Goal: Book appointment/travel/reservation

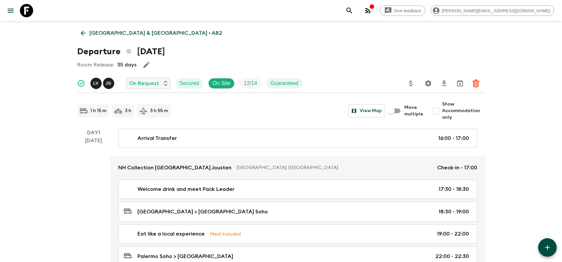
scroll to position [796, 0]
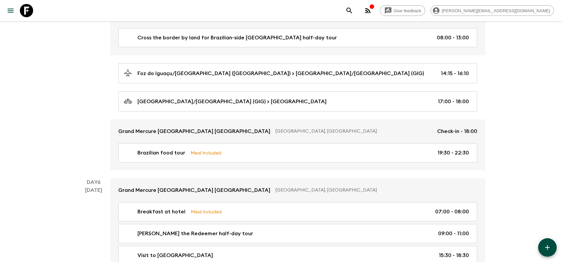
click at [25, 9] on icon at bounding box center [26, 10] width 13 height 13
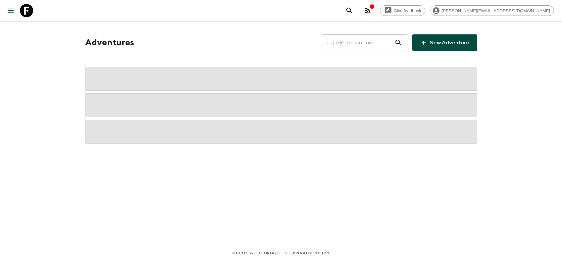
click at [374, 46] on input "text" at bounding box center [358, 42] width 72 height 19
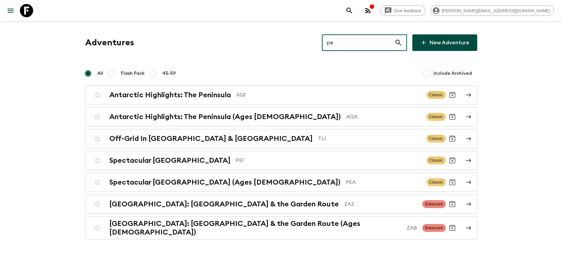
type input "pe1"
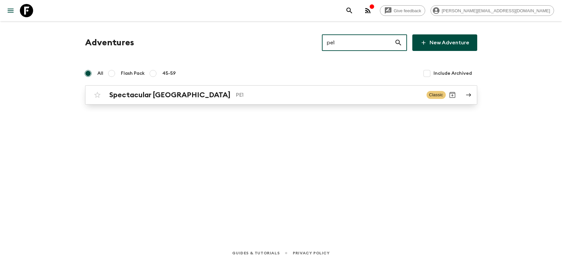
click at [143, 96] on h2 "Spectacular [GEOGRAPHIC_DATA]" at bounding box center [169, 95] width 121 height 9
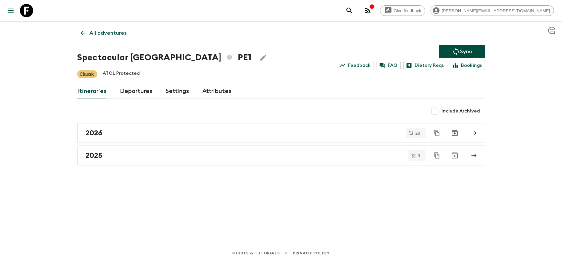
click at [140, 85] on link "Departures" at bounding box center [136, 91] width 32 height 16
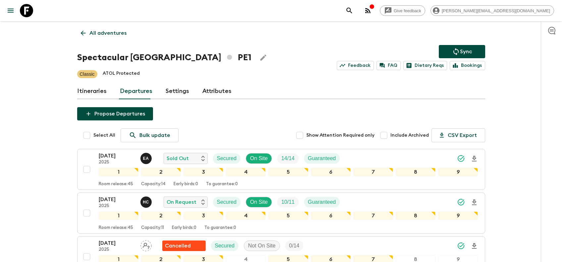
scroll to position [175, 0]
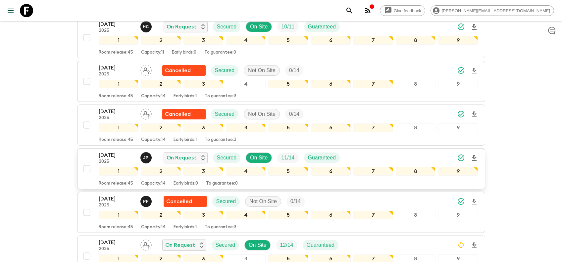
click at [114, 154] on p "[DATE]" at bounding box center [117, 155] width 36 height 8
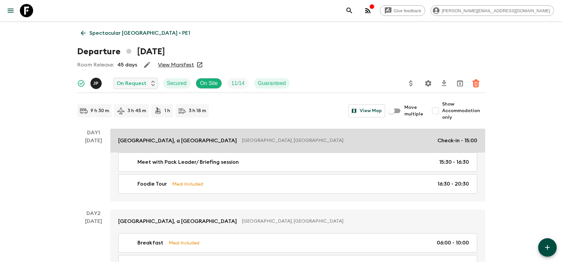
click at [253, 137] on p "[GEOGRAPHIC_DATA], [GEOGRAPHIC_DATA]" at bounding box center [337, 140] width 190 height 7
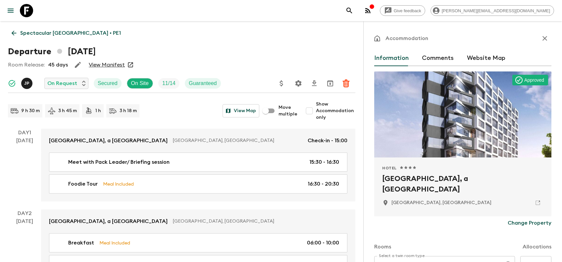
click at [455, 180] on h2 "[GEOGRAPHIC_DATA], a [GEOGRAPHIC_DATA]" at bounding box center [462, 183] width 161 height 21
drag, startPoint x: 455, startPoint y: 179, endPoint x: 384, endPoint y: 183, distance: 71.3
click at [384, 183] on h2 "[GEOGRAPHIC_DATA], a [GEOGRAPHIC_DATA]" at bounding box center [462, 183] width 161 height 21
copy h2 "Aloft Lima Miraflores"
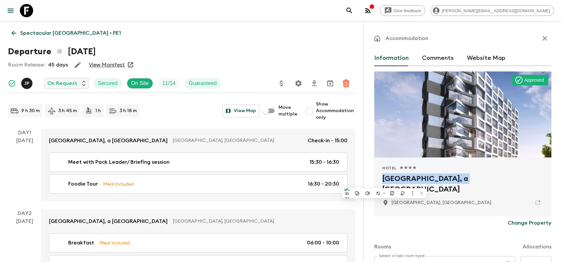
click at [28, 15] on icon at bounding box center [26, 10] width 13 height 13
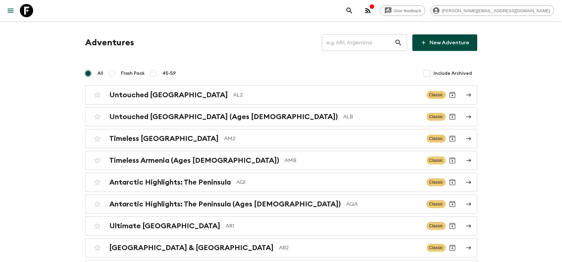
click at [372, 44] on input "text" at bounding box center [358, 42] width 72 height 19
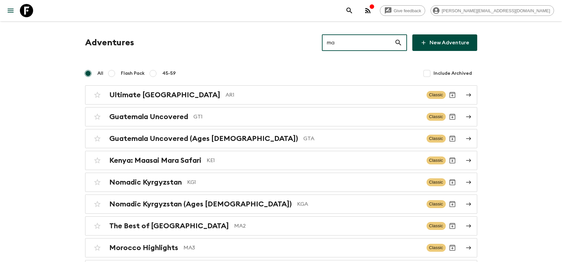
type input "ma4"
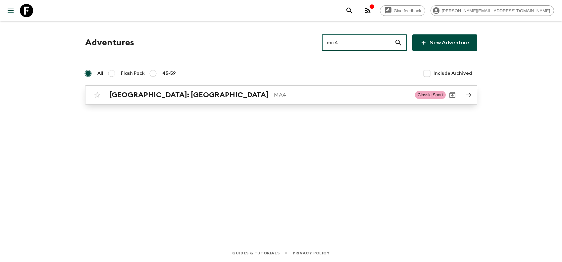
click at [246, 99] on div "[GEOGRAPHIC_DATA]: [GEOGRAPHIC_DATA] MA4" at bounding box center [259, 95] width 300 height 9
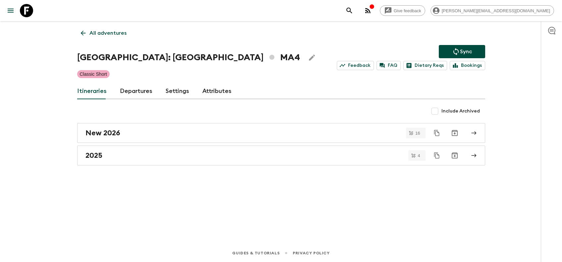
click at [127, 92] on link "Departures" at bounding box center [136, 91] width 32 height 16
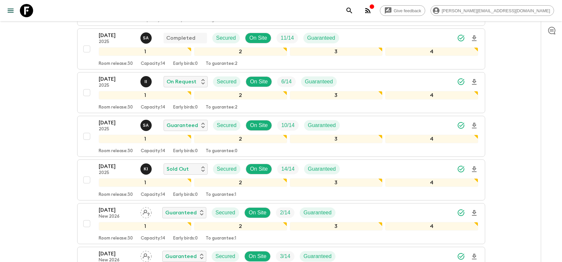
scroll to position [596, 0]
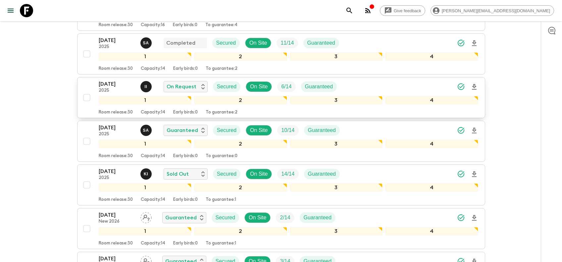
click at [110, 94] on div "[DATE] 2025 I I On Request Secured On Site 6 / 14 Guaranteed 1 2 3 4 Room relea…" at bounding box center [288, 97] width 379 height 35
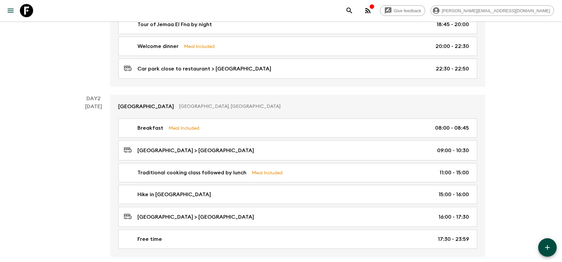
scroll to position [212, 0]
